Goal: Task Accomplishment & Management: Manage account settings

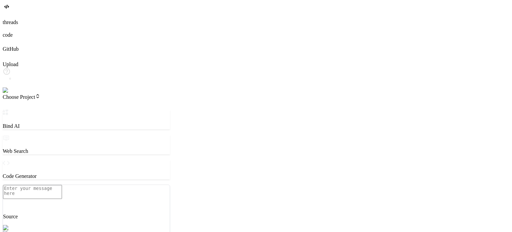
click at [11, 93] on img at bounding box center [12, 90] width 18 height 6
type textarea "x"
click at [14, 93] on img at bounding box center [12, 90] width 18 height 6
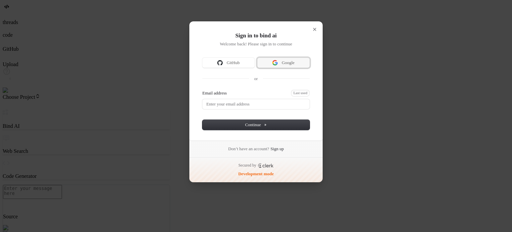
click at [291, 65] on span "Google" at bounding box center [288, 63] width 13 height 6
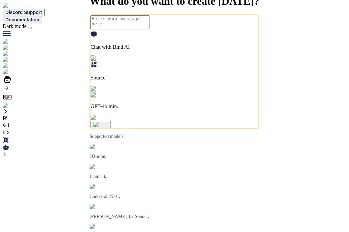
click at [5, 109] on img at bounding box center [14, 106] width 22 height 6
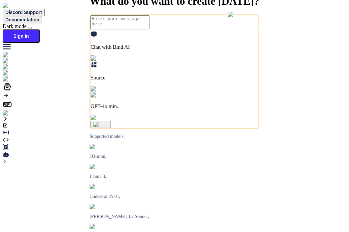
type textarea "x"
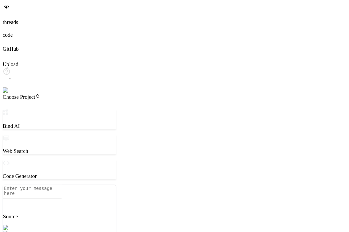
type textarea "x"
click at [10, 93] on img at bounding box center [12, 90] width 18 height 6
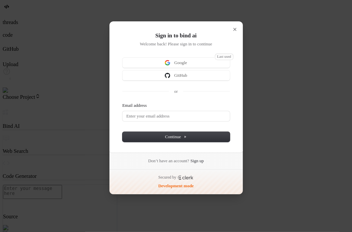
type textarea "x"
click at [222, 56] on div "Sign in to bind ai Welcome back! Please sign in to continue Last used Google Gi…" at bounding box center [175, 86] width 134 height 131
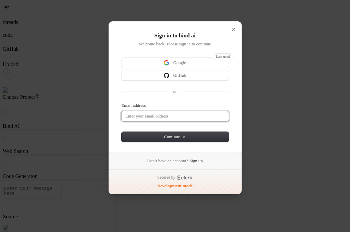
click at [160, 116] on input "Email address" at bounding box center [175, 116] width 107 height 10
paste input "[EMAIL_ADDRESS][DOMAIN_NAME]"
click at [122, 102] on button "submit" at bounding box center [124, 103] width 5 height 2
type input "[EMAIL_ADDRESS][DOMAIN_NAME]"
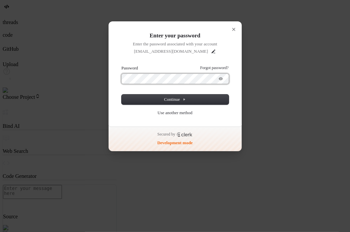
click at [122, 65] on button "submit" at bounding box center [124, 66] width 5 height 2
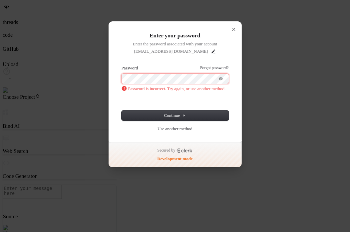
click at [122, 65] on button "submit" at bounding box center [124, 66] width 5 height 2
click at [222, 80] on icon "Show password" at bounding box center [221, 78] width 4 height 3
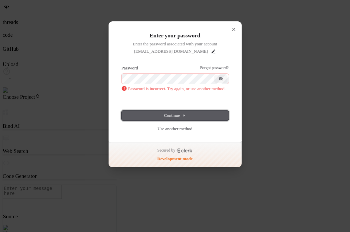
click at [171, 114] on span "Continue" at bounding box center [175, 115] width 22 height 6
click at [204, 67] on link "Forgot password?" at bounding box center [214, 67] width 28 height 5
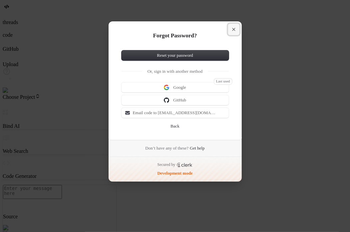
click at [235, 28] on icon "Close modal" at bounding box center [233, 29] width 3 height 3
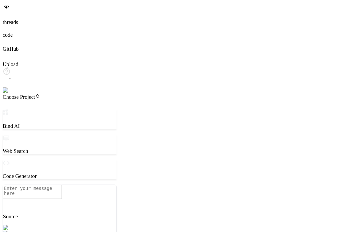
click at [9, 93] on img at bounding box center [12, 90] width 18 height 6
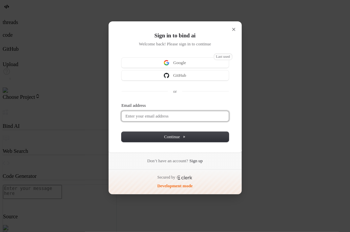
click at [166, 114] on input "Email address" at bounding box center [175, 116] width 107 height 10
paste input "testbind1@mailinator.com"
click at [122, 102] on button "submit" at bounding box center [124, 103] width 5 height 2
type input "testbind1@mailinator.com"
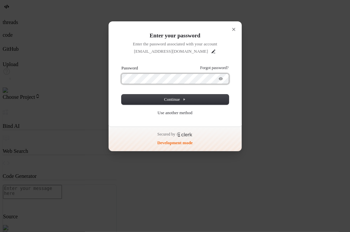
click at [122, 65] on button "submit" at bounding box center [124, 66] width 5 height 2
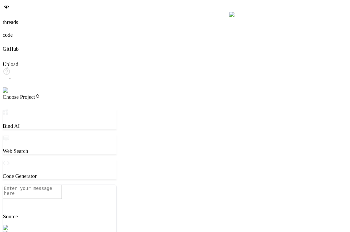
click at [10, 93] on img at bounding box center [14, 90] width 22 height 6
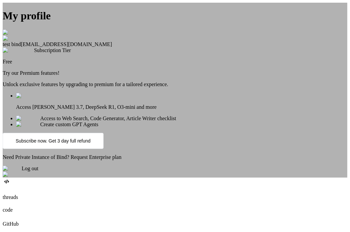
click at [22, 171] on img at bounding box center [12, 168] width 19 height 6
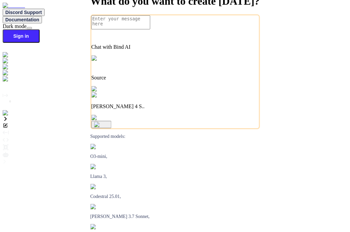
type textarea "x"
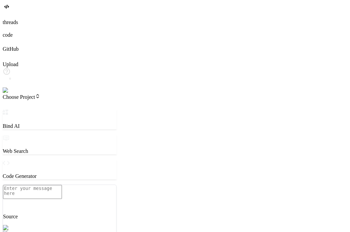
click at [12, 93] on img at bounding box center [12, 90] width 18 height 6
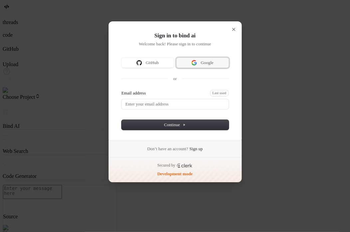
click at [211, 58] on button "Google" at bounding box center [203, 63] width 52 height 10
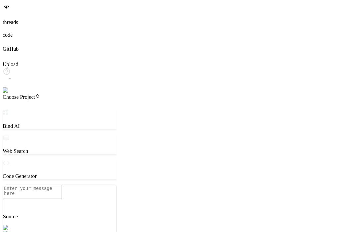
click at [11, 93] on img at bounding box center [14, 90] width 22 height 6
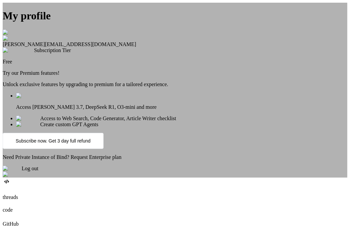
click at [79, 121] on div "My profile [PERSON_NAME] [EMAIL_ADDRESS][DOMAIN_NAME] Subscription Tier Free Tr…" at bounding box center [175, 90] width 345 height 175
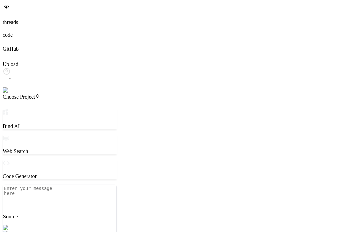
click at [11, 93] on img at bounding box center [14, 90] width 22 height 6
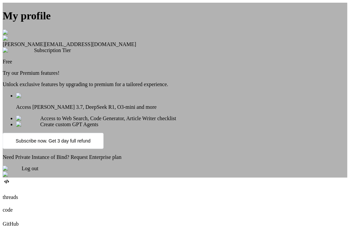
click at [169, 177] on div "Log out" at bounding box center [175, 171] width 345 height 12
click at [66, 139] on div "My profile [PERSON_NAME] [EMAIL_ADDRESS][DOMAIN_NAME] Subscription Tier Free Tr…" at bounding box center [175, 90] width 345 height 175
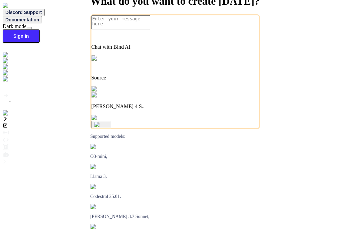
type textarea "x"
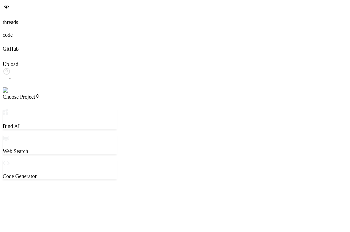
type textarea "x"
click at [8, 93] on img at bounding box center [12, 90] width 18 height 6
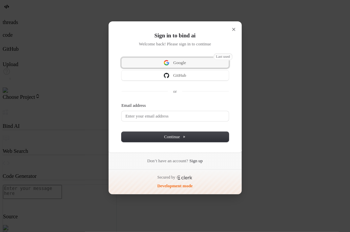
click at [178, 62] on span "Google" at bounding box center [179, 63] width 13 height 6
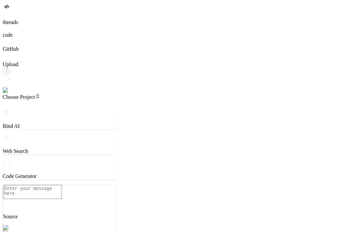
click at [9, 93] on img at bounding box center [14, 90] width 22 height 6
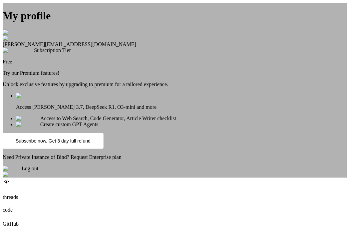
click at [167, 177] on div "Log out" at bounding box center [175, 171] width 345 height 12
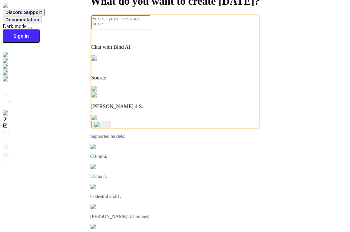
type textarea "x"
